Goal: Task Accomplishment & Management: Manage account settings

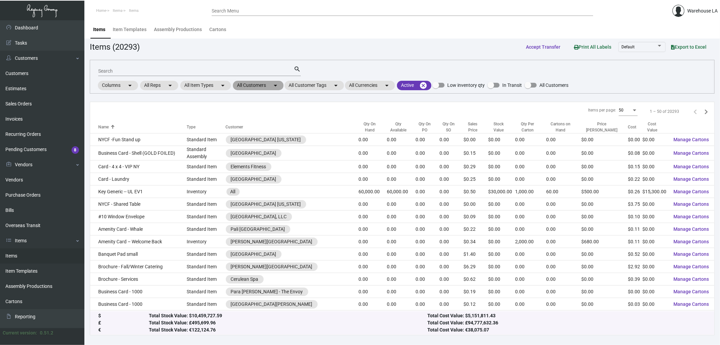
click at [266, 83] on mat-chip "All Customers arrow_drop_down" at bounding box center [258, 85] width 51 height 9
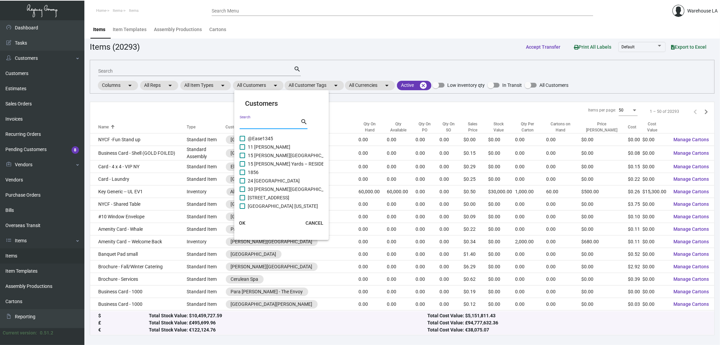
click at [255, 121] on input "Search" at bounding box center [270, 123] width 61 height 5
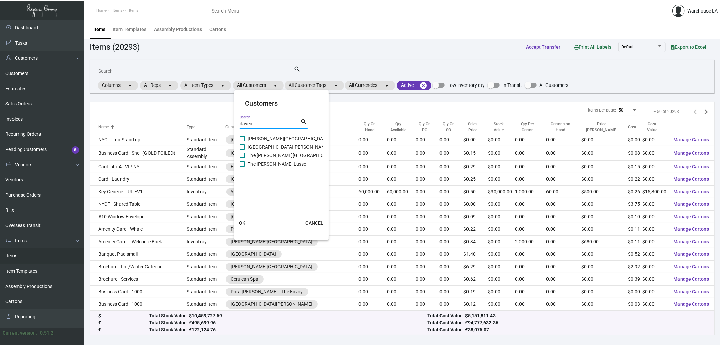
type input "daven"
click at [271, 155] on span "The [PERSON_NAME][GEOGRAPHIC_DATA]" at bounding box center [293, 155] width 90 height 8
click at [242, 158] on input "The [PERSON_NAME][GEOGRAPHIC_DATA]" at bounding box center [242, 158] width 0 height 0
checkbox input "true"
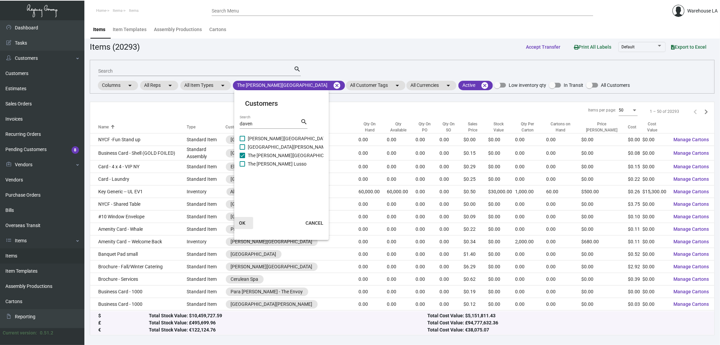
click at [244, 220] on span "OK" at bounding box center [242, 222] width 6 height 5
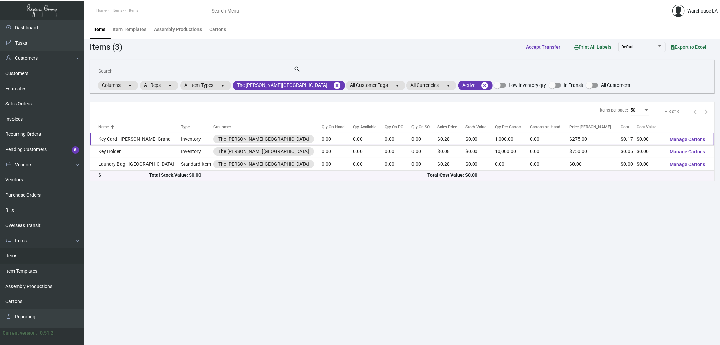
click at [136, 142] on td "Key Card - [PERSON_NAME] Grand" at bounding box center [135, 139] width 91 height 12
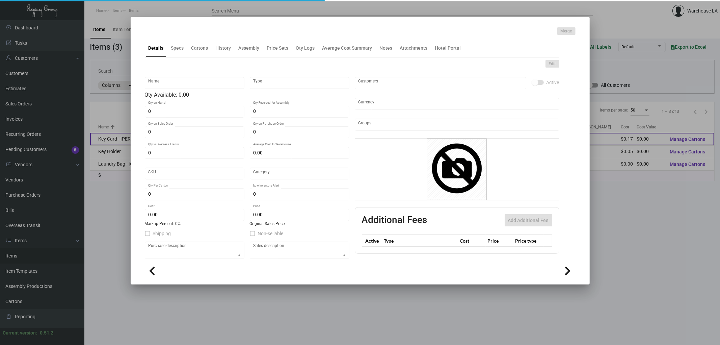
type input "Key Card - [PERSON_NAME] Grand"
type input "Inventory"
type input "$ 0.17222"
type input "Overseas"
type input "1,000"
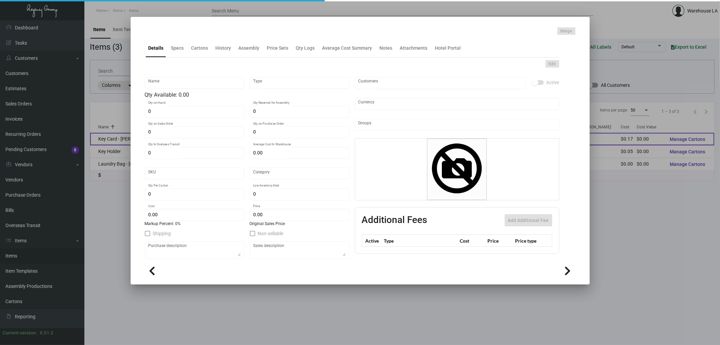
type input "10,000"
type input "$ 0.167"
type input "$ 0.275"
checkbox input "true"
type input "United States Dollar $"
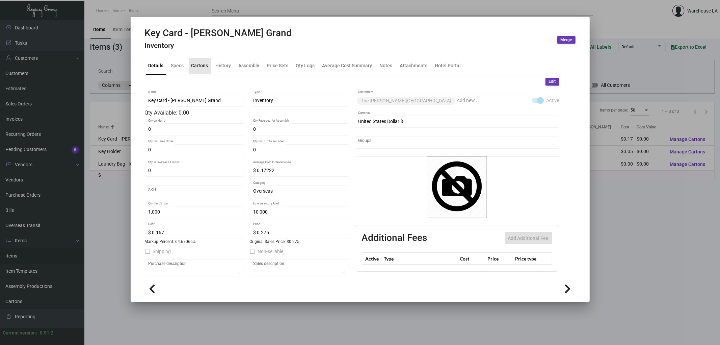
click at [198, 69] on div "Cartons" at bounding box center [199, 65] width 17 height 7
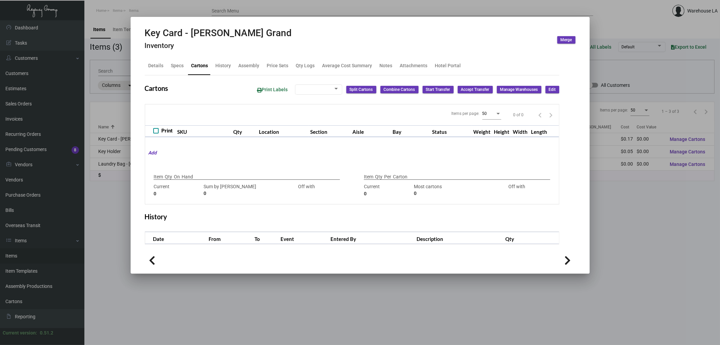
type input "0"
type input "1,000"
type input "1000"
type input "0"
